Goal: Navigation & Orientation: Find specific page/section

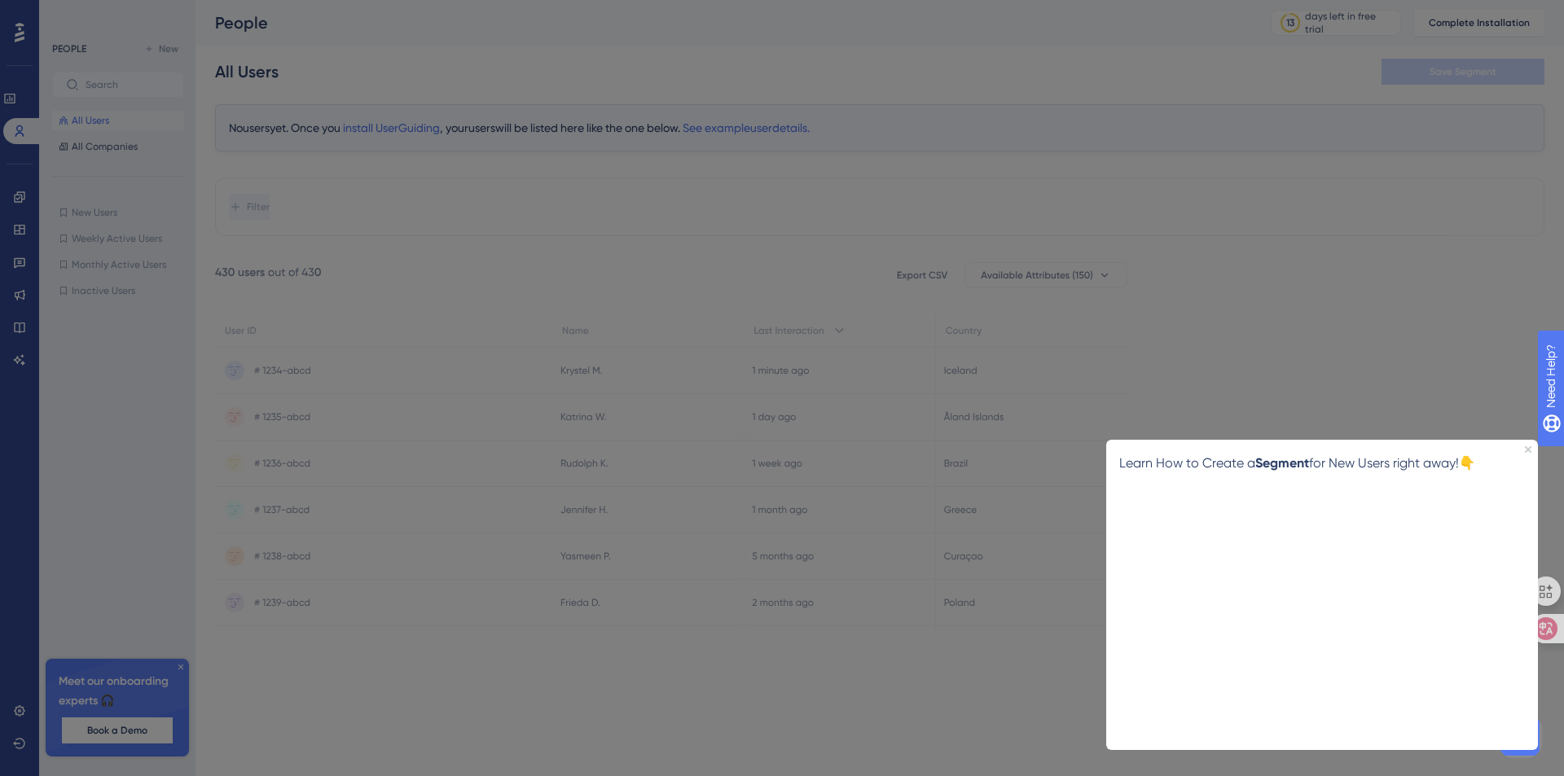
click at [802, 650] on div at bounding box center [782, 388] width 1564 height 776
click at [1242, 168] on div at bounding box center [782, 388] width 1564 height 776
click at [5, 30] on div at bounding box center [782, 388] width 1564 height 776
click at [17, 158] on div at bounding box center [782, 388] width 1564 height 776
click at [26, 321] on div at bounding box center [782, 388] width 1564 height 776
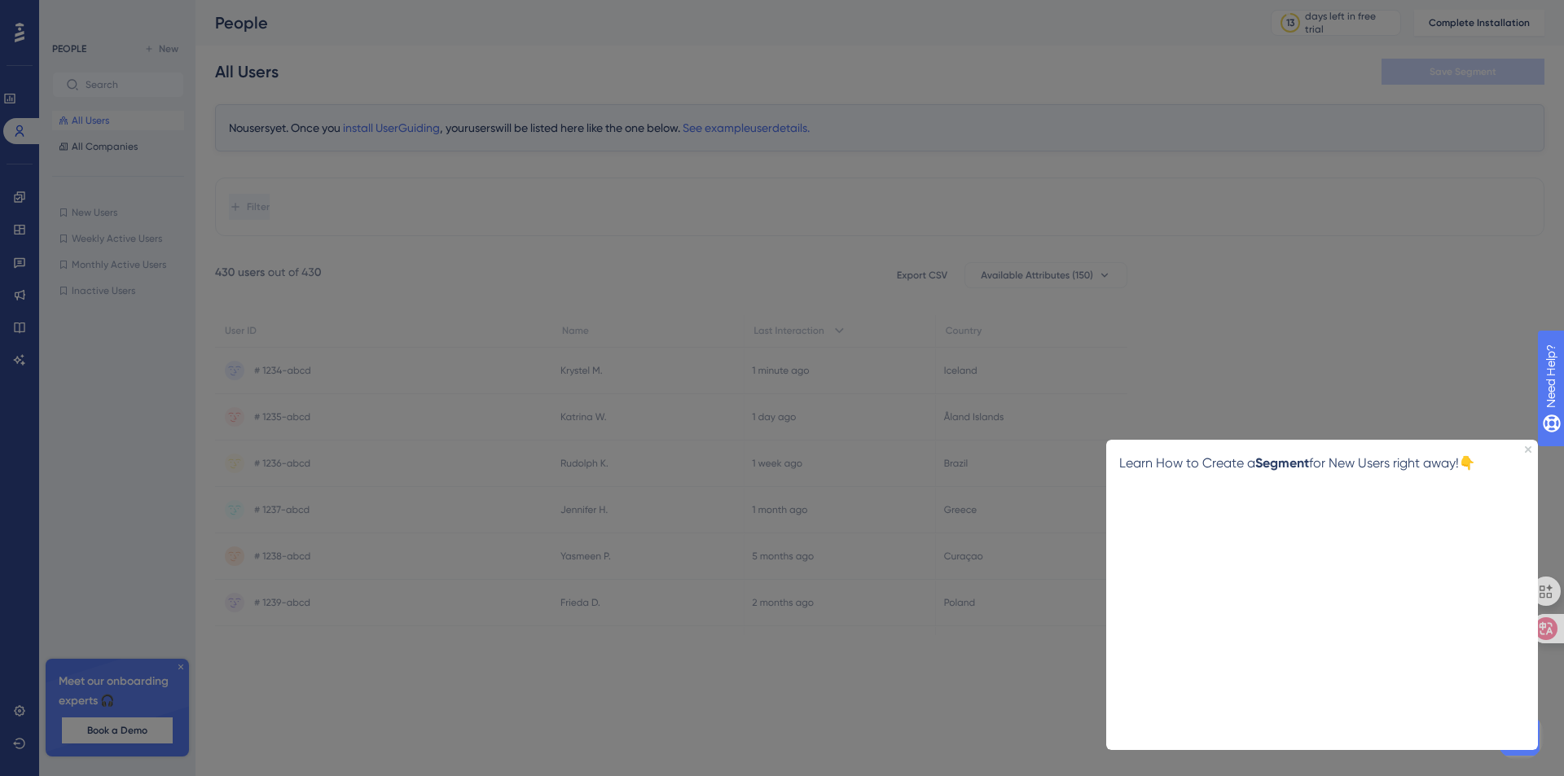
click at [30, 374] on div at bounding box center [782, 388] width 1564 height 776
click at [449, 262] on div at bounding box center [782, 388] width 1564 height 776
click at [486, 176] on div at bounding box center [782, 388] width 1564 height 776
drag, startPoint x: 190, startPoint y: 675, endPoint x: 190, endPoint y: 658, distance: 16.3
click at [190, 667] on div at bounding box center [782, 388] width 1564 height 776
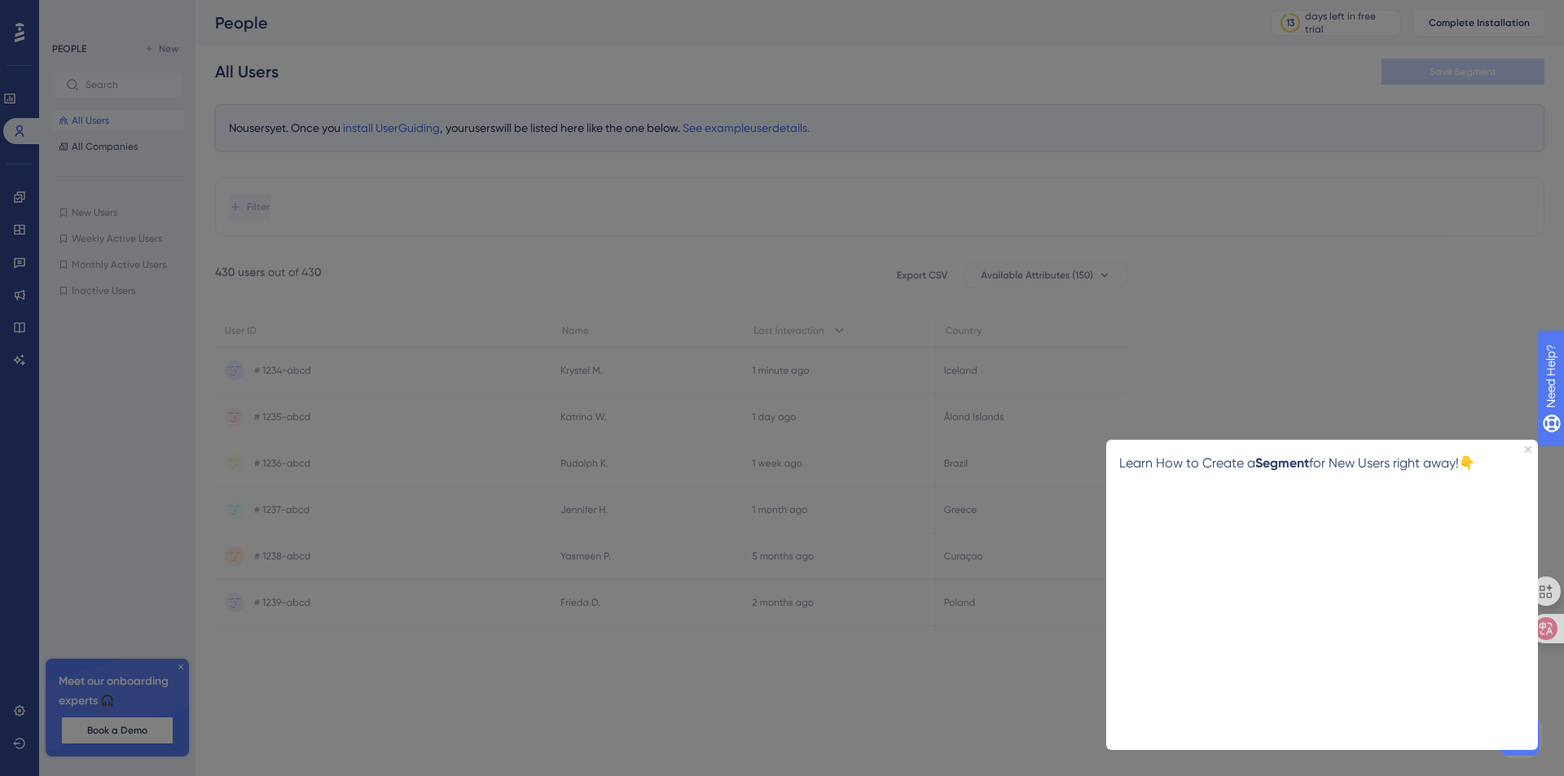
click at [174, 666] on div at bounding box center [782, 388] width 1564 height 776
click at [618, 231] on div at bounding box center [782, 388] width 1564 height 776
click at [1529, 448] on icon "Close Preview" at bounding box center [1528, 449] width 7 height 7
